Goal: Task Accomplishment & Management: Manage account settings

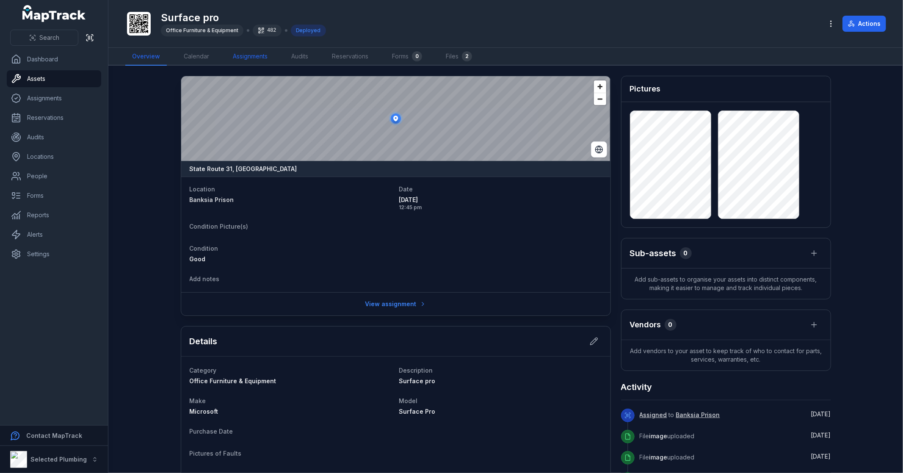
click at [255, 56] on link "Assignments" at bounding box center [250, 57] width 48 height 18
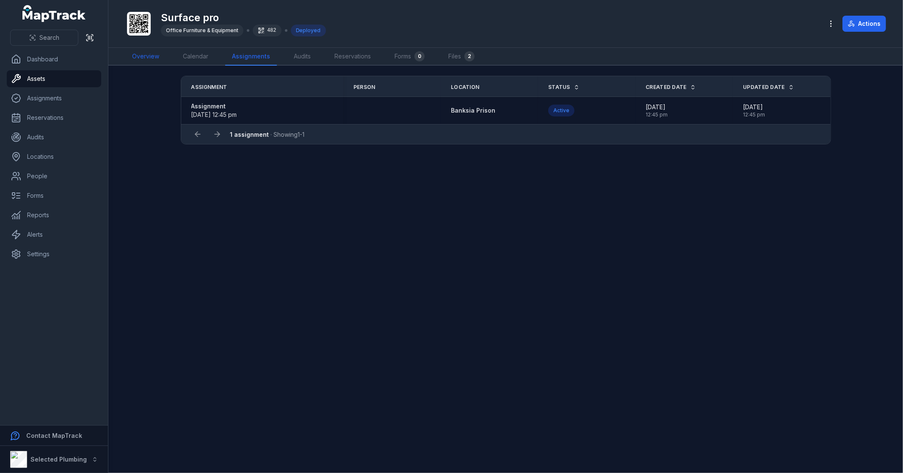
click at [148, 57] on link "Overview" at bounding box center [145, 57] width 41 height 18
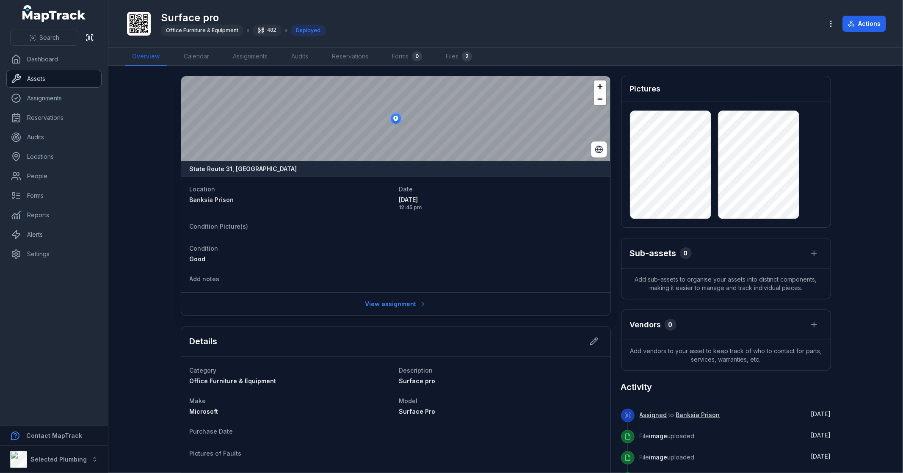
click at [43, 74] on link "Assets" at bounding box center [54, 78] width 94 height 17
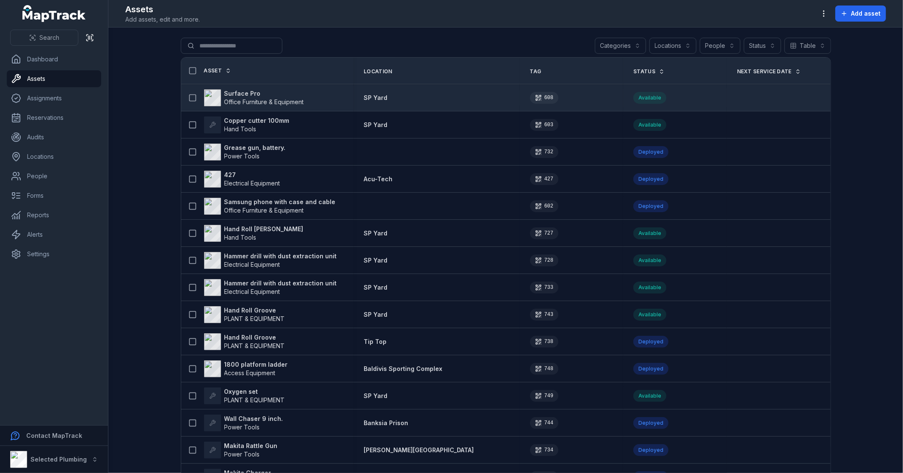
click at [239, 94] on strong "Surface Pro" at bounding box center [264, 93] width 80 height 8
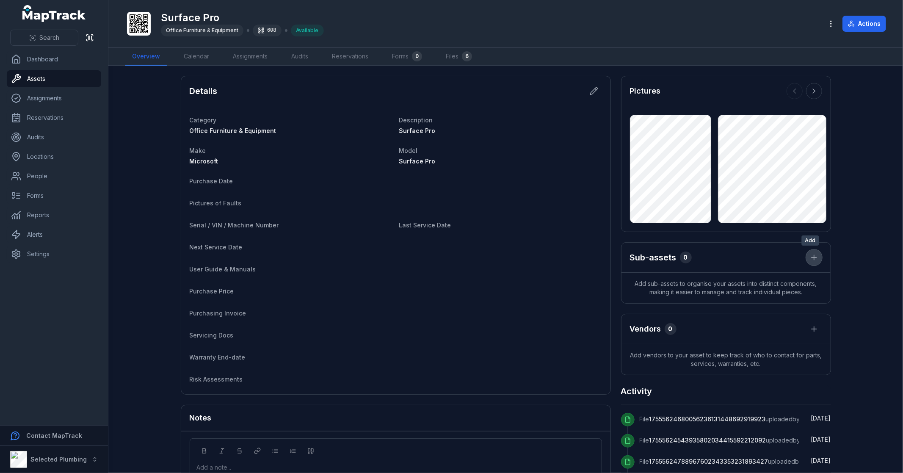
click at [812, 257] on icon "button" at bounding box center [814, 257] width 8 height 8
click at [780, 280] on div "Create new asset" at bounding box center [768, 279] width 94 height 15
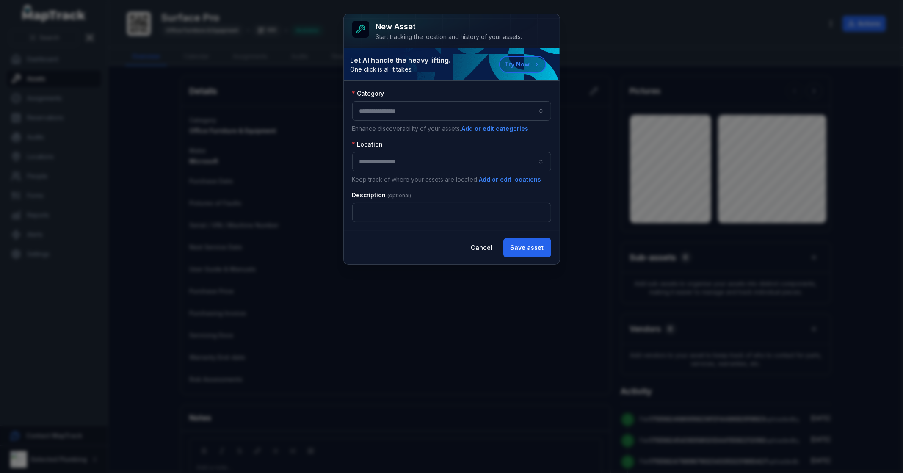
click at [407, 116] on button "button" at bounding box center [451, 110] width 199 height 19
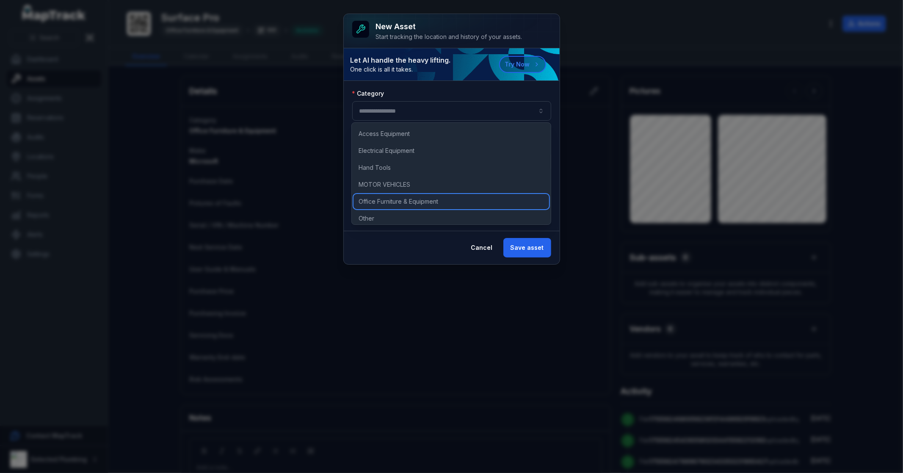
click at [369, 202] on span "Office Furniture & Equipment" at bounding box center [399, 201] width 80 height 8
type input "**********"
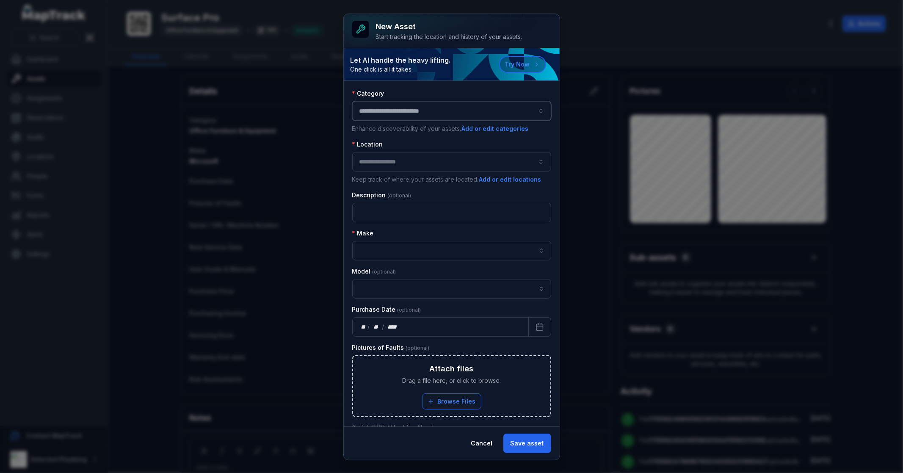
click at [387, 160] on button "button" at bounding box center [451, 161] width 199 height 19
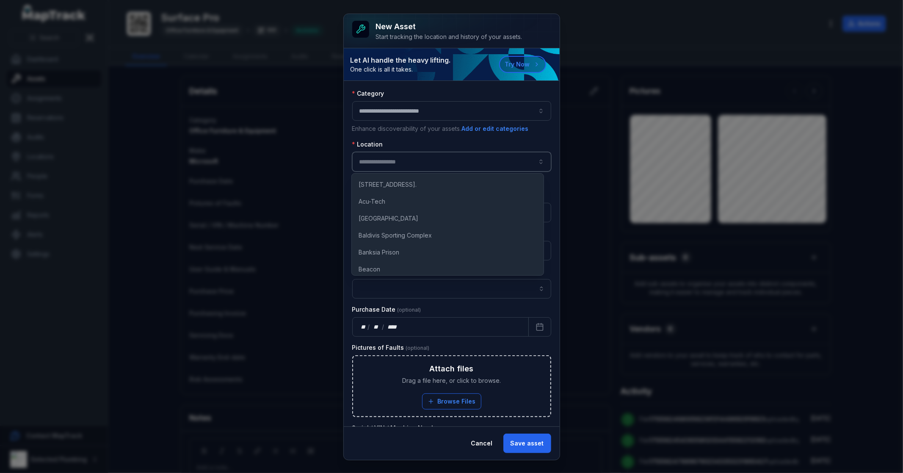
click at [387, 160] on button "button" at bounding box center [451, 161] width 199 height 19
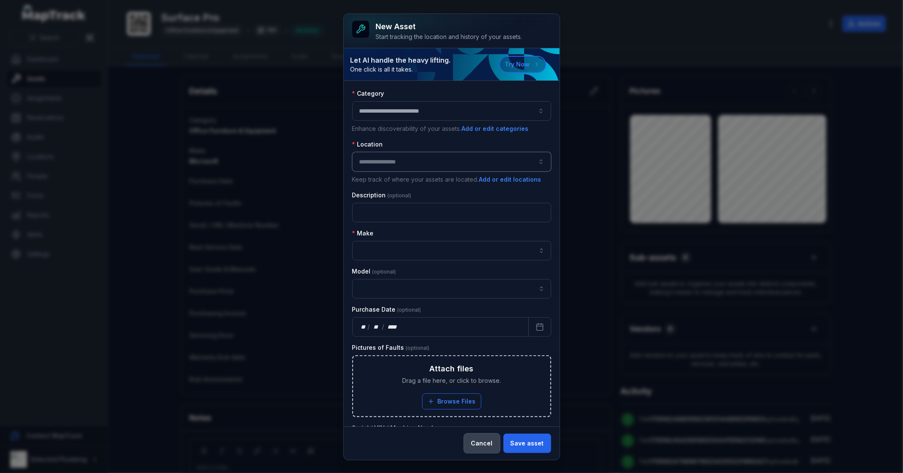
click at [482, 444] on button "Cancel" at bounding box center [482, 443] width 36 height 19
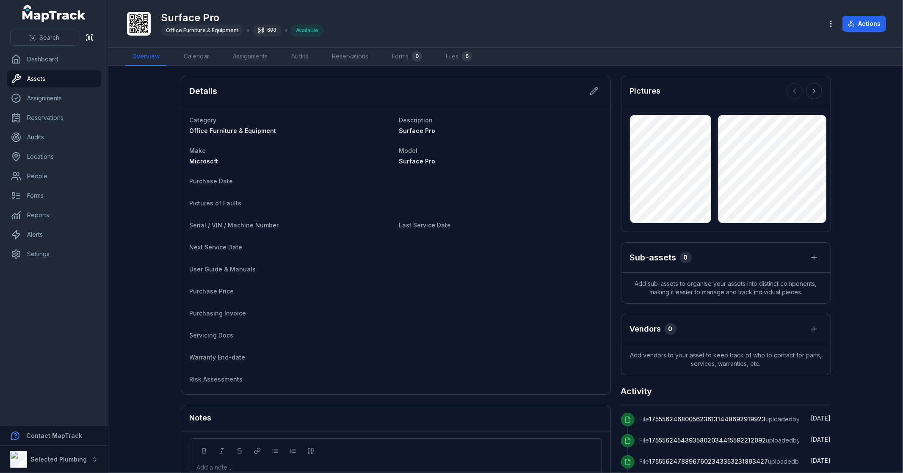
click at [863, 320] on main "Details Category Office Furniture & Equipment Description Surface Pro Make Micr…" at bounding box center [505, 269] width 795 height 407
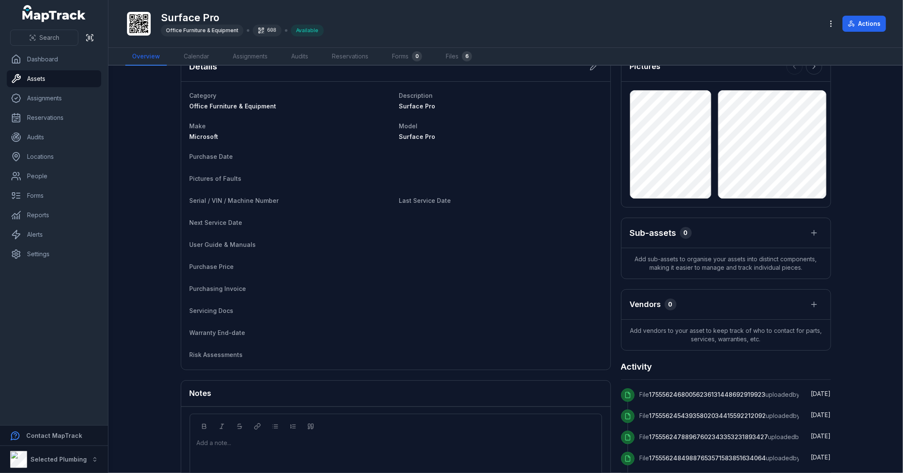
scroll to position [47, 0]
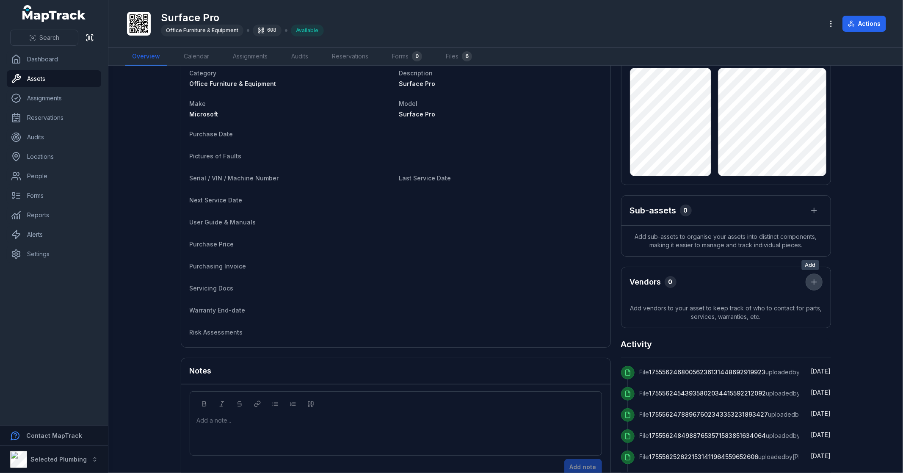
click at [814, 282] on icon at bounding box center [814, 281] width 0 height 5
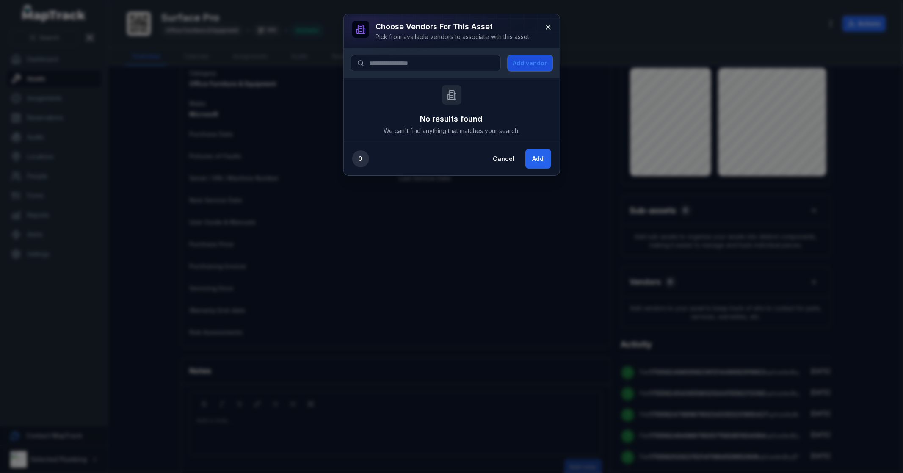
click at [535, 64] on button "Add vendor" at bounding box center [530, 63] width 45 height 16
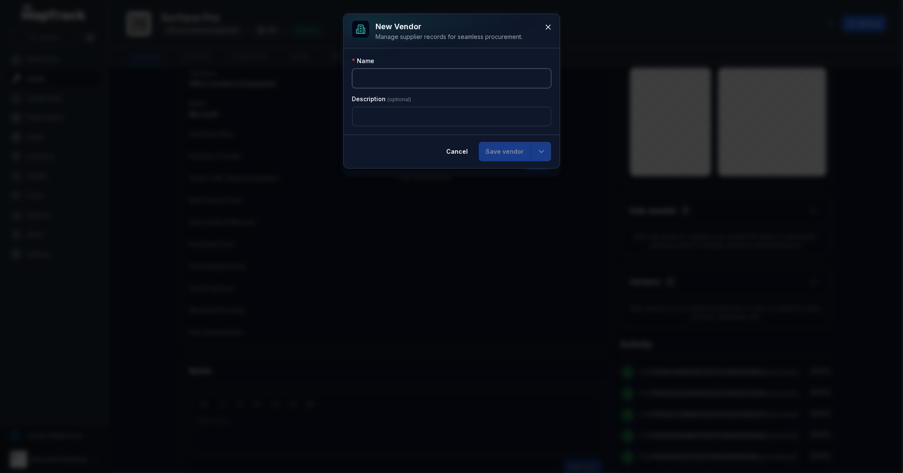
click at [429, 71] on input ":r2df:-form-item-label" at bounding box center [451, 78] width 199 height 19
type input "**********"
click at [404, 117] on input ":r2dg:-form-item-label" at bounding box center [451, 116] width 199 height 19
type input "**********"
click at [506, 157] on button "Save vendor" at bounding box center [505, 151] width 53 height 19
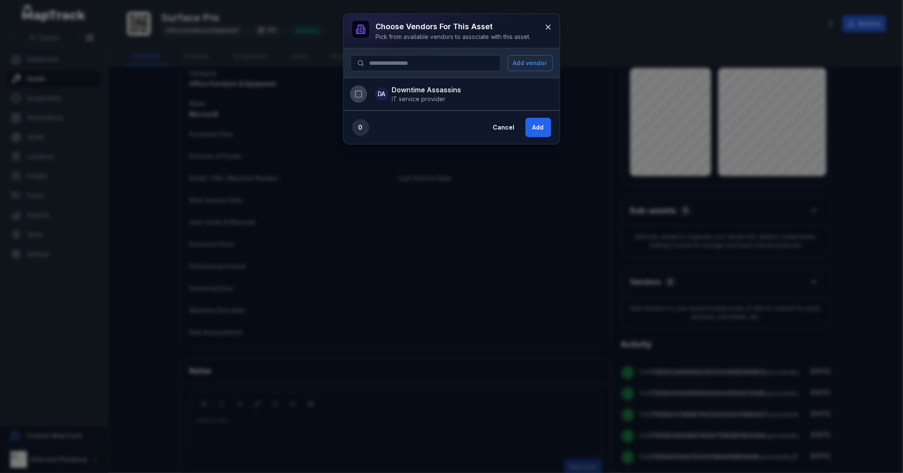
click at [356, 94] on icon "button" at bounding box center [358, 94] width 8 height 8
click at [536, 126] on button "Add" at bounding box center [538, 127] width 26 height 19
